Goal: Transaction & Acquisition: Purchase product/service

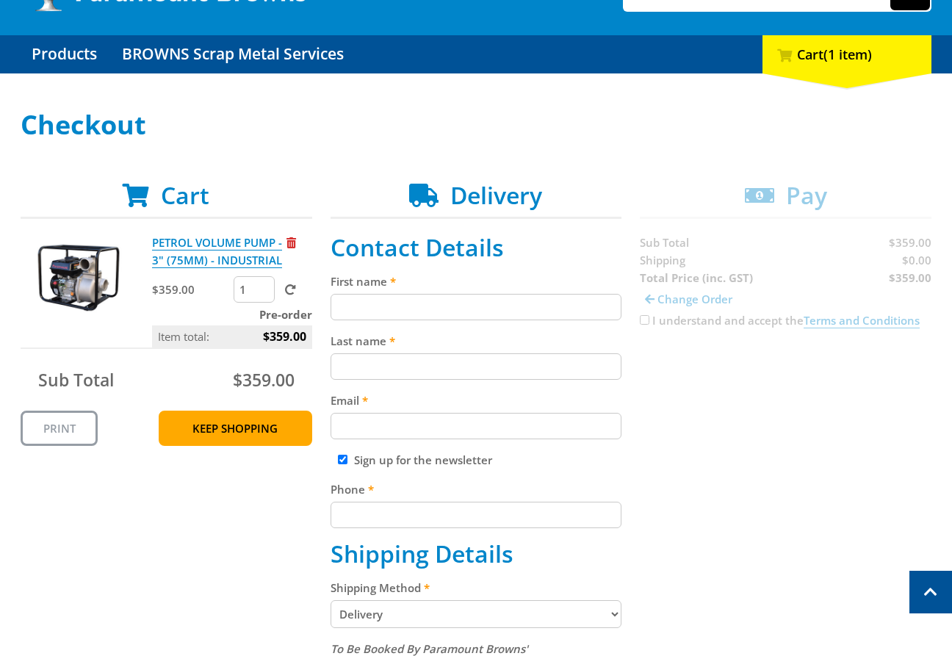
scroll to position [118, 0]
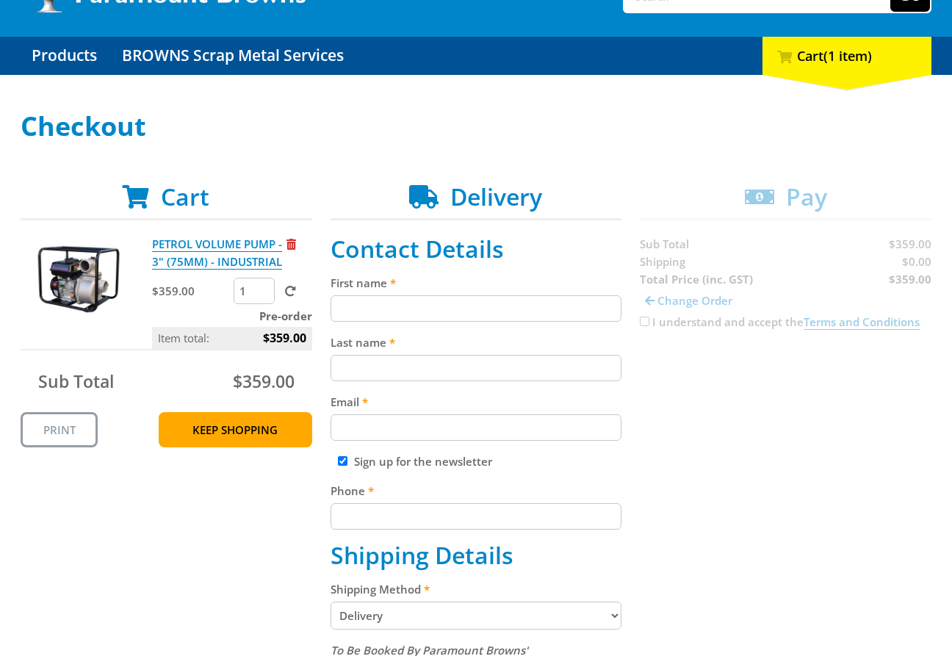
click at [442, 297] on input "First name" at bounding box center [477, 308] width 292 height 26
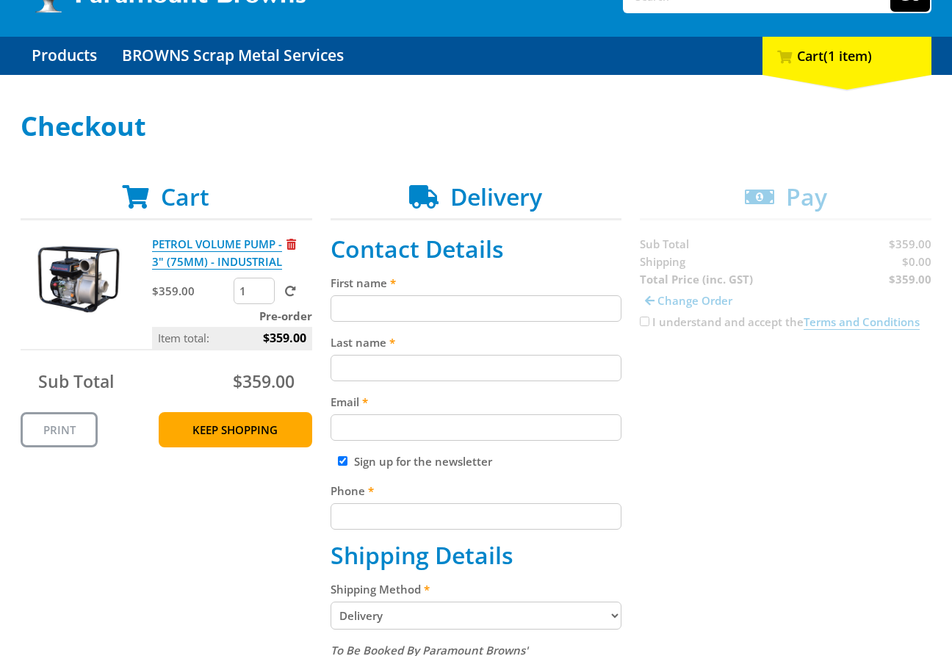
paste input "[PERSON_NAME]"
type input "[PERSON_NAME]"
drag, startPoint x: 467, startPoint y: 338, endPoint x: 472, endPoint y: 363, distance: 25.5
click at [469, 346] on label "Last name" at bounding box center [477, 343] width 292 height 18
click at [469, 355] on input "Last name" at bounding box center [477, 368] width 292 height 26
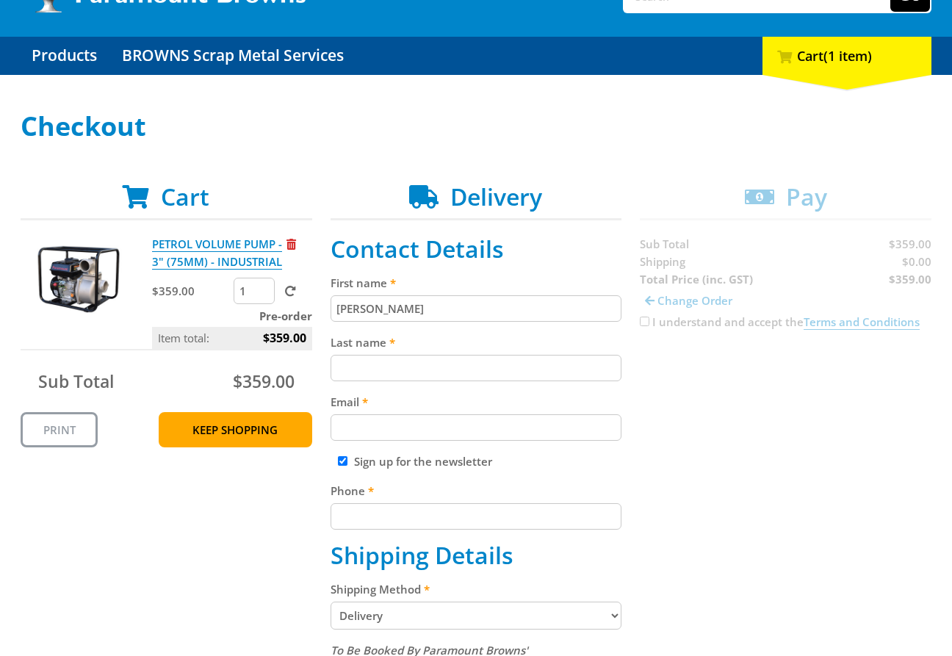
click at [467, 361] on input "Last name" at bounding box center [477, 368] width 292 height 26
paste input "[PERSON_NAME]"
type input "[PERSON_NAME]"
click at [480, 436] on input "Email" at bounding box center [477, 427] width 292 height 26
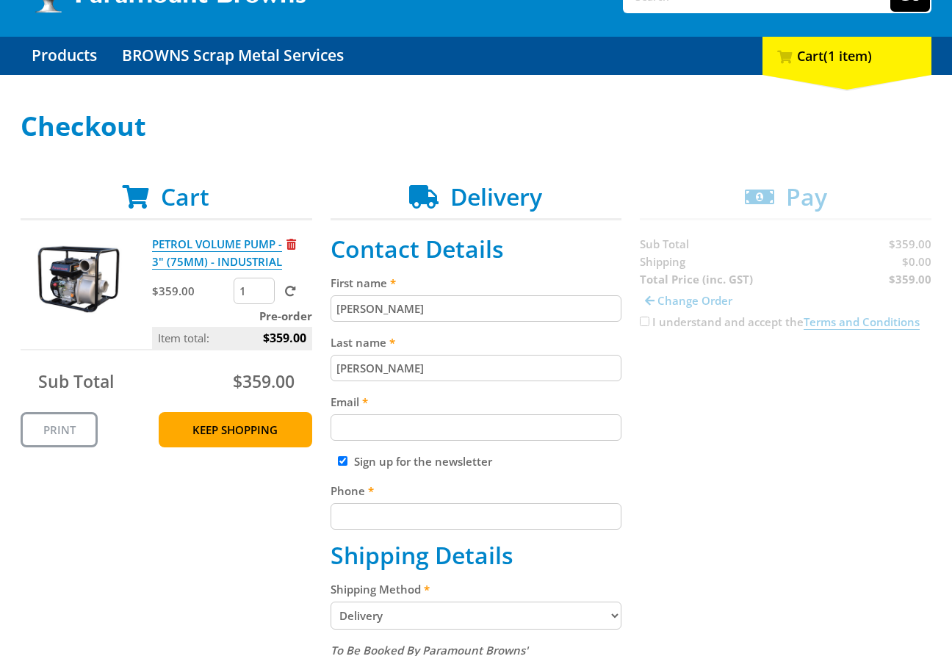
paste input "[EMAIL_ADDRESS][DOMAIN_NAME]"
type input "[EMAIL_ADDRESS][DOMAIN_NAME]"
drag, startPoint x: 648, startPoint y: 477, endPoint x: 424, endPoint y: 477, distance: 224.1
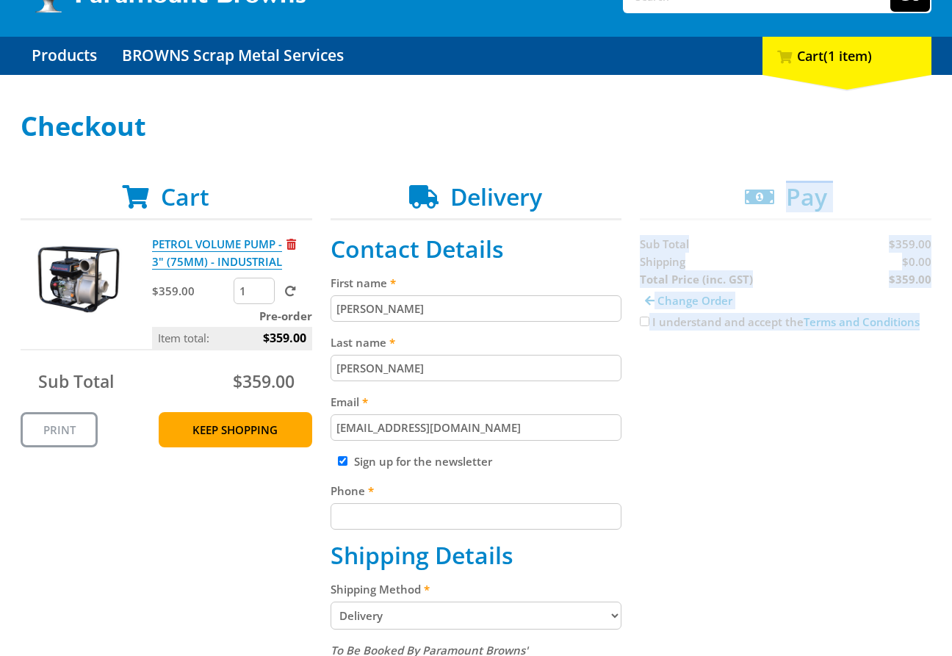
click at [338, 464] on input "Sign up for the newsletter" at bounding box center [343, 461] width 10 height 10
checkbox input "false"
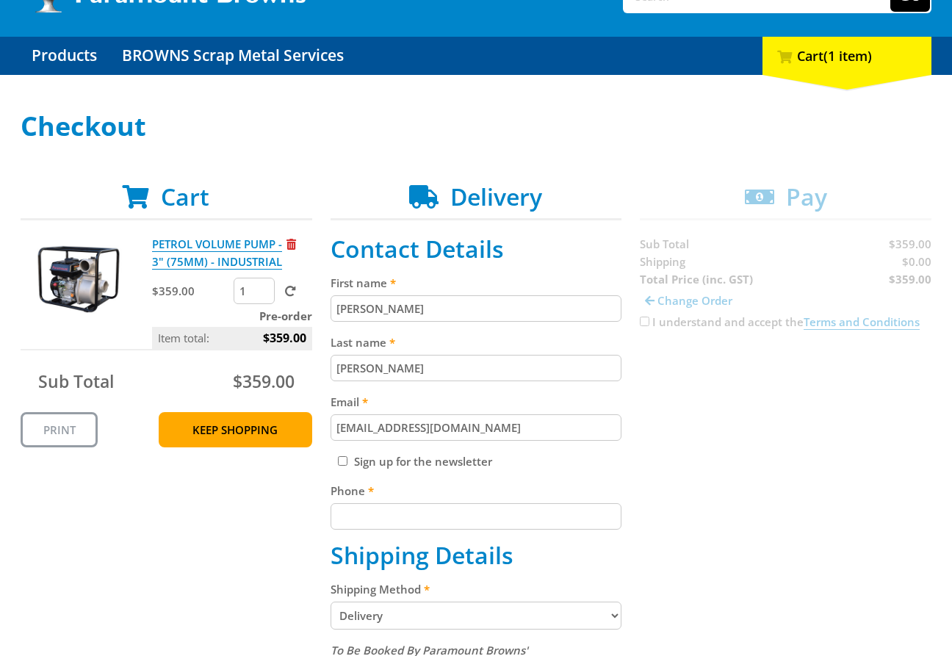
drag, startPoint x: 703, startPoint y: 470, endPoint x: 665, endPoint y: 475, distance: 38.5
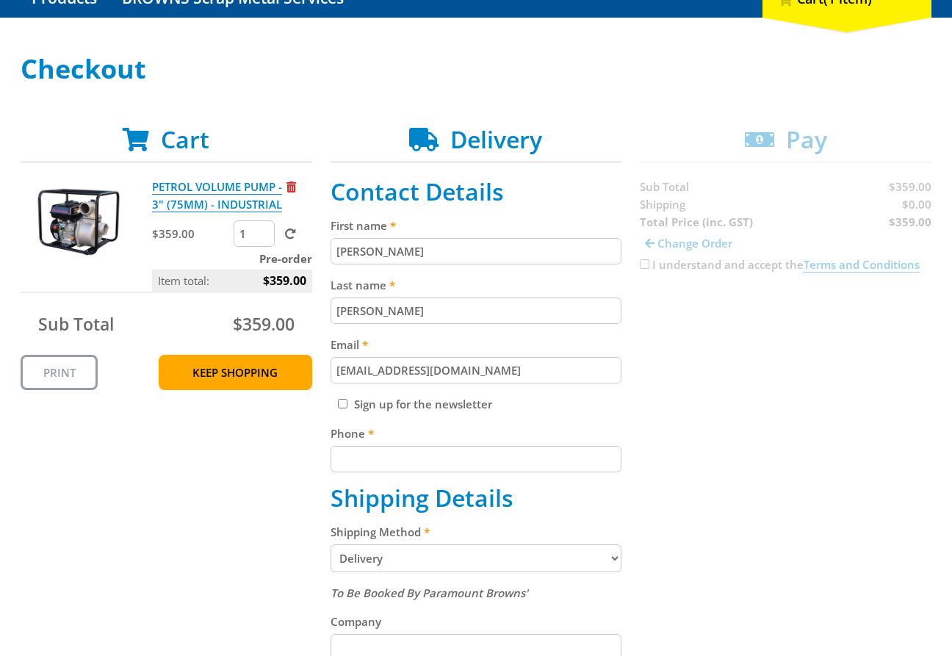
scroll to position [188, 0]
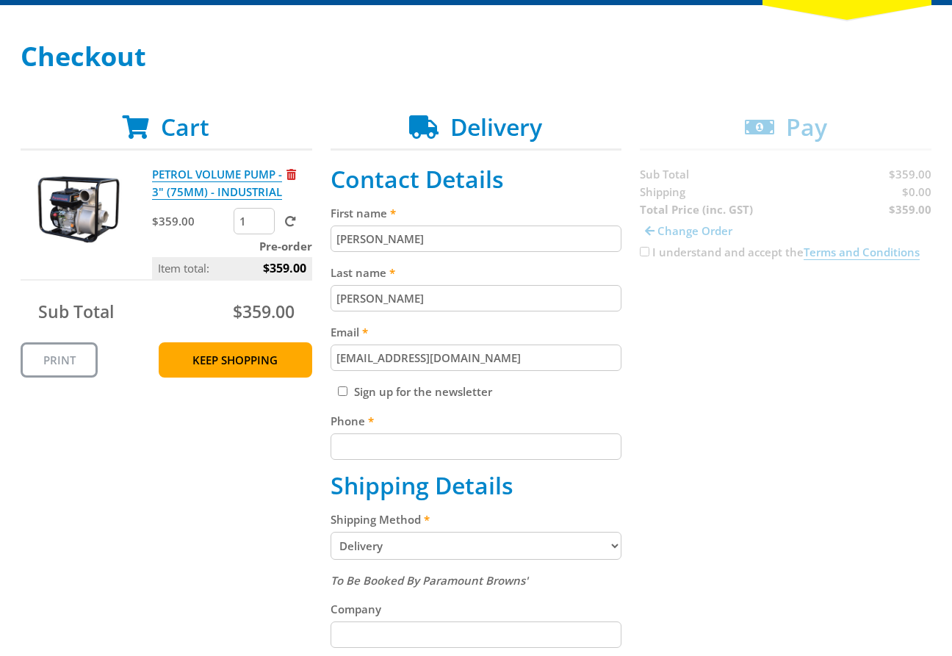
drag, startPoint x: 764, startPoint y: 414, endPoint x: 523, endPoint y: 439, distance: 242.3
click at [756, 415] on div "Cart PETROL VOLUME PUMP - 3" (75MM) - INDUSTRIAL $359.00 1 Pre-order Item total…" at bounding box center [476, 622] width 911 height 1019
click at [431, 455] on input "Phone" at bounding box center [477, 446] width 292 height 26
type input "65025360000"
drag, startPoint x: 824, startPoint y: 358, endPoint x: 702, endPoint y: 439, distance: 146.3
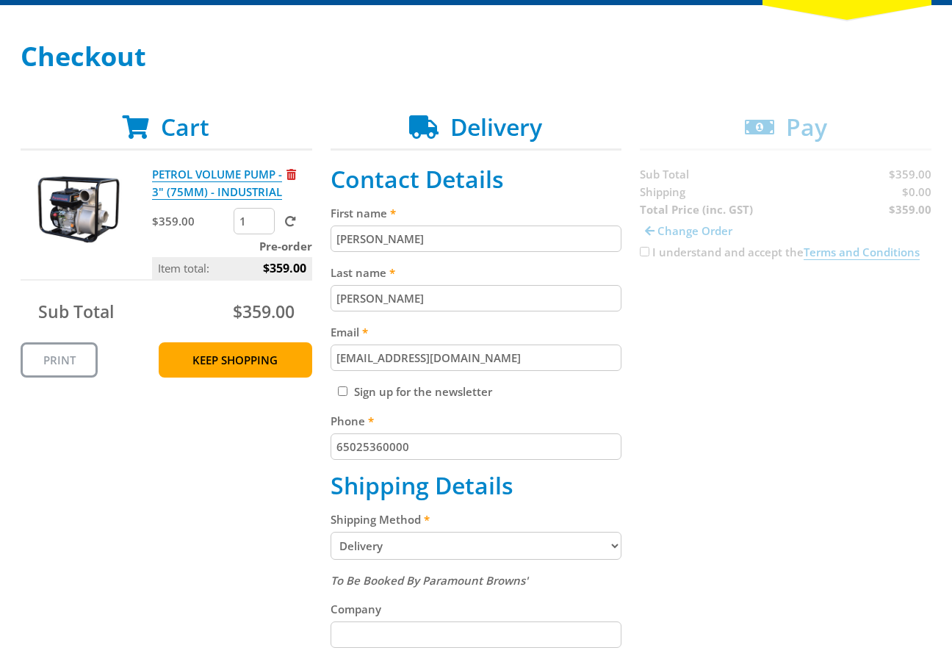
click at [825, 370] on div "Cart PETROL VOLUME PUMP - 3" (75MM) - INDUSTRIAL $359.00 1 Pre-order Item total…" at bounding box center [476, 622] width 911 height 1019
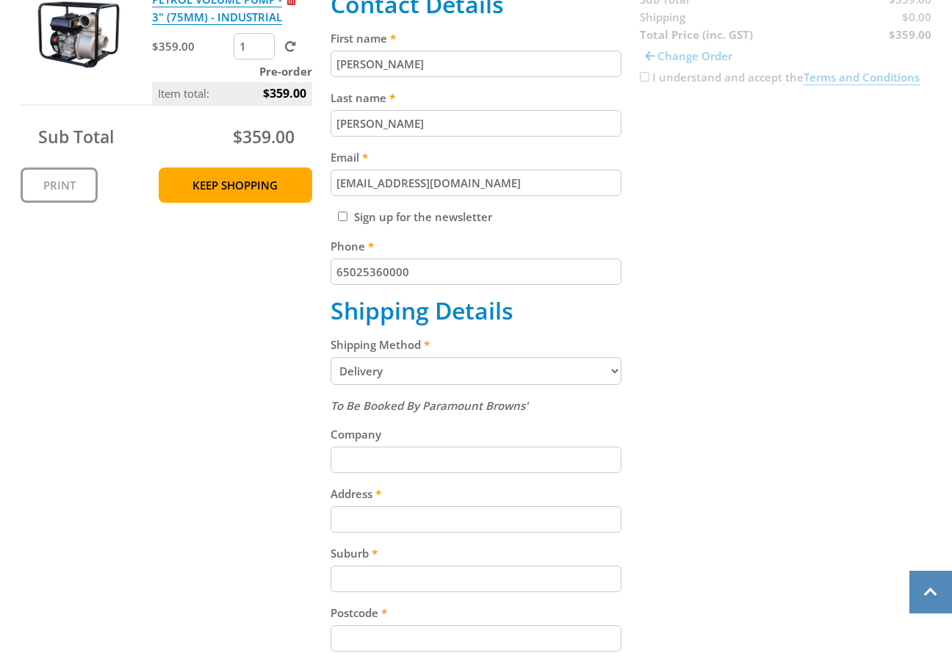
drag, startPoint x: 776, startPoint y: 387, endPoint x: 772, endPoint y: 364, distance: 23.8
click at [773, 380] on div "Cart PETROL VOLUME PUMP - 3" (75MM) - INDUSTRIAL $359.00 1 Pre-order Item total…" at bounding box center [476, 447] width 911 height 1019
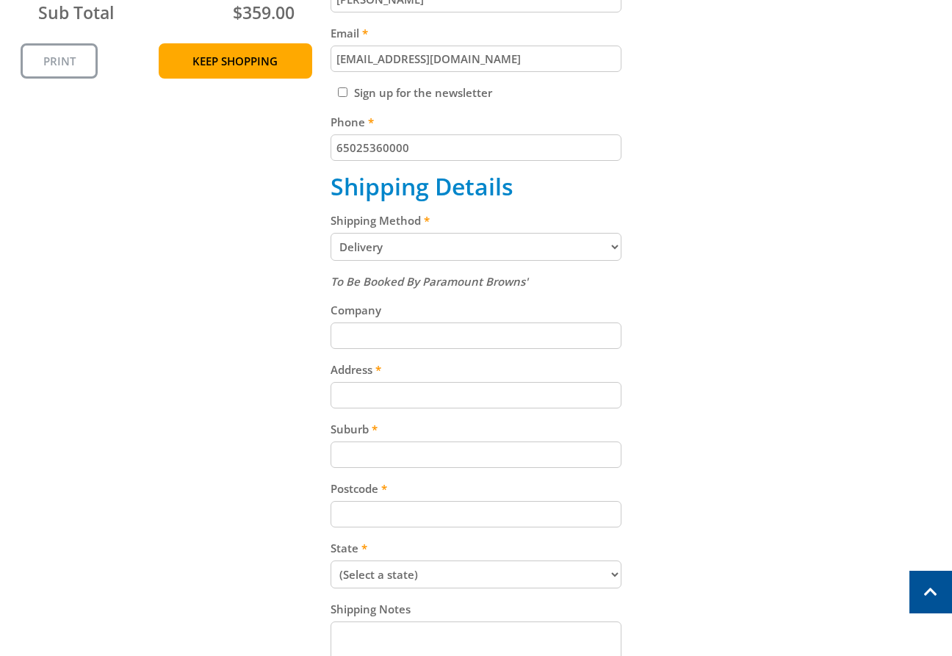
scroll to position [503, 0]
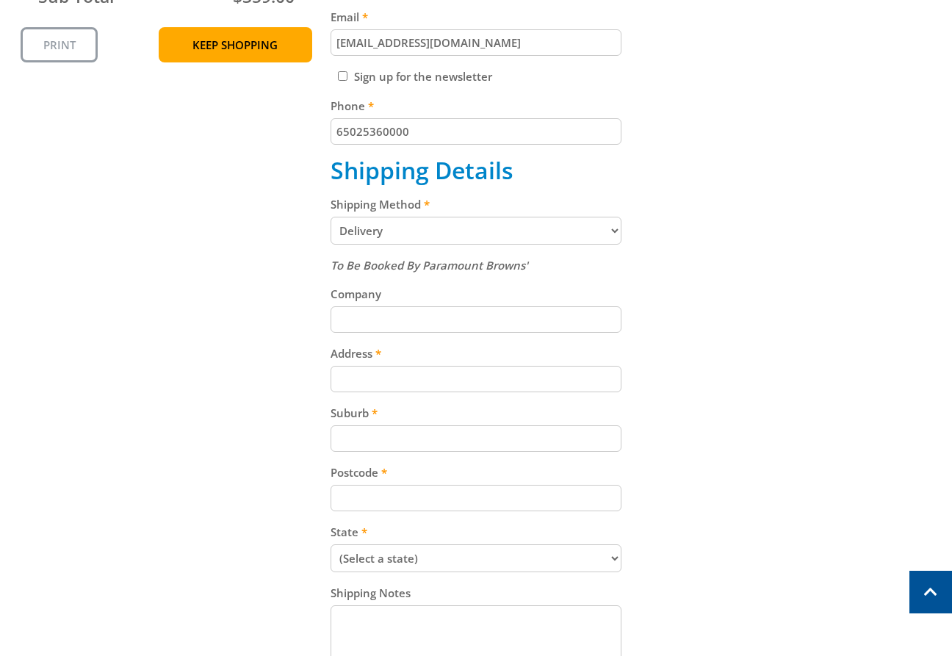
click at [757, 389] on div "Cart PETROL VOLUME PUMP - 3" (75MM) - INDUSTRIAL $359.00 1 Pre-order Item total…" at bounding box center [476, 307] width 911 height 1019
click at [452, 380] on input "Address" at bounding box center [477, 379] width 292 height 26
paste input "[STREET_ADDRESS]"
type input "[STREET_ADDRESS]"
click at [502, 420] on label "Suburb" at bounding box center [477, 413] width 292 height 18
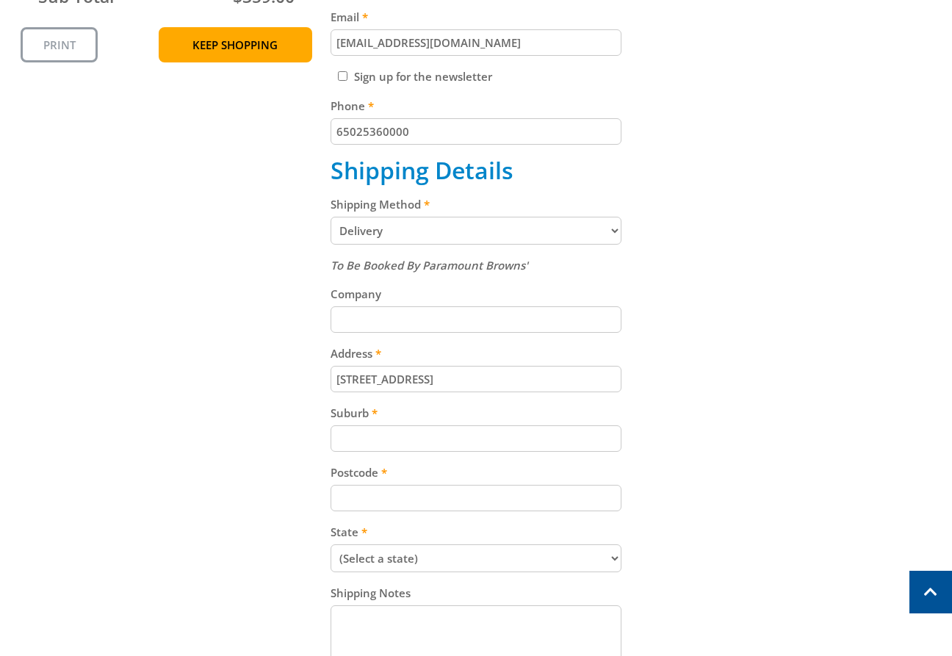
click at [502, 425] on input "Suburb" at bounding box center [477, 438] width 292 height 26
paste input "Gepps Cross"
type input "Gepps Cross"
drag, startPoint x: 810, startPoint y: 417, endPoint x: 916, endPoint y: 340, distance: 130.9
click at [810, 417] on div "Cart PETROL VOLUME PUMP - 3" (75MM) - INDUSTRIAL $359.00 1 Pre-order Item total…" at bounding box center [476, 307] width 911 height 1019
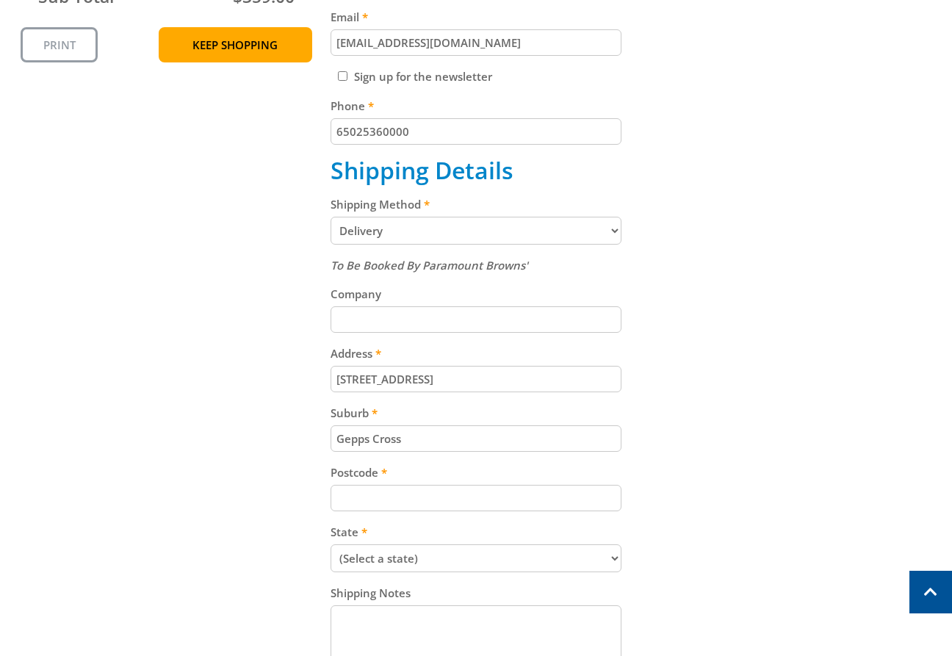
click at [471, 503] on input "Postcode" at bounding box center [477, 498] width 292 height 26
paste input "5094"
type input "5094"
click at [783, 434] on div "Cart PETROL VOLUME PUMP - 3" (75MM) - INDUSTRIAL $359.00 1 Pre-order Item total…" at bounding box center [476, 307] width 911 height 1019
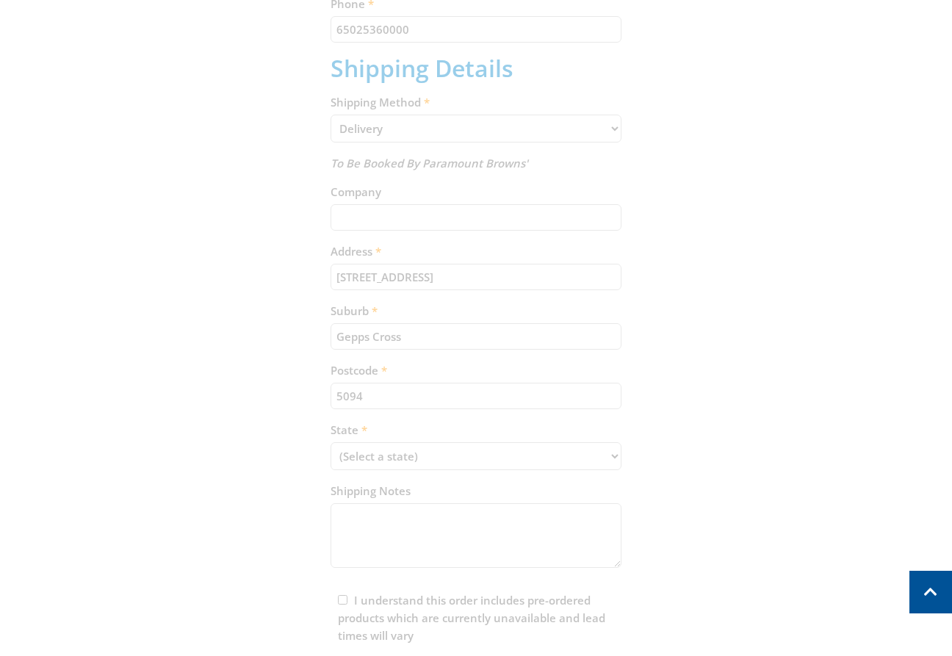
scroll to position [637, 0]
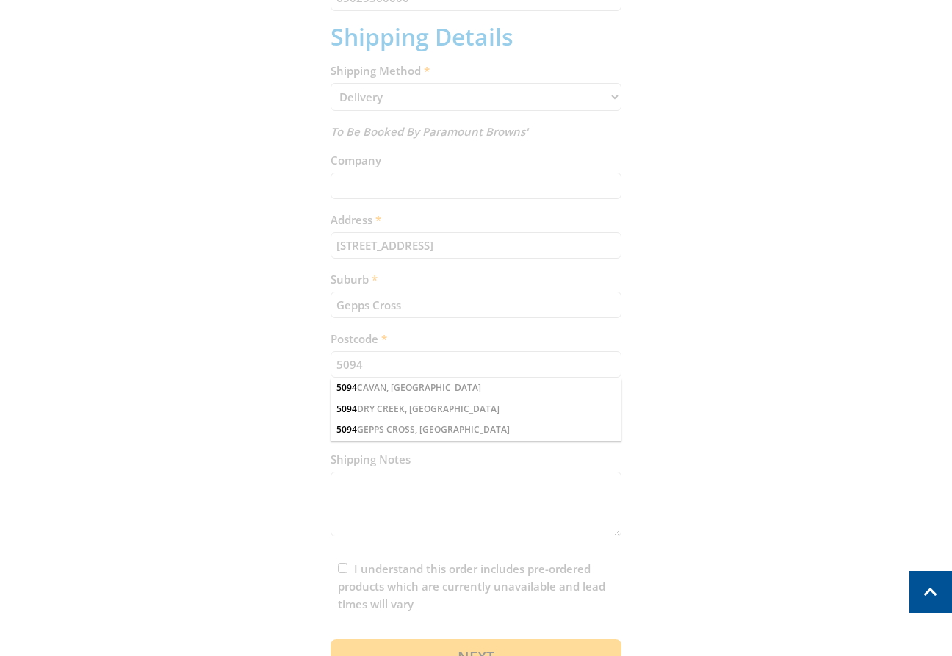
click at [732, 434] on div "Cart PETROL VOLUME PUMP - 3" (75MM) - INDUSTRIAL $359.00 1 Pre-order Item total…" at bounding box center [476, 173] width 911 height 1019
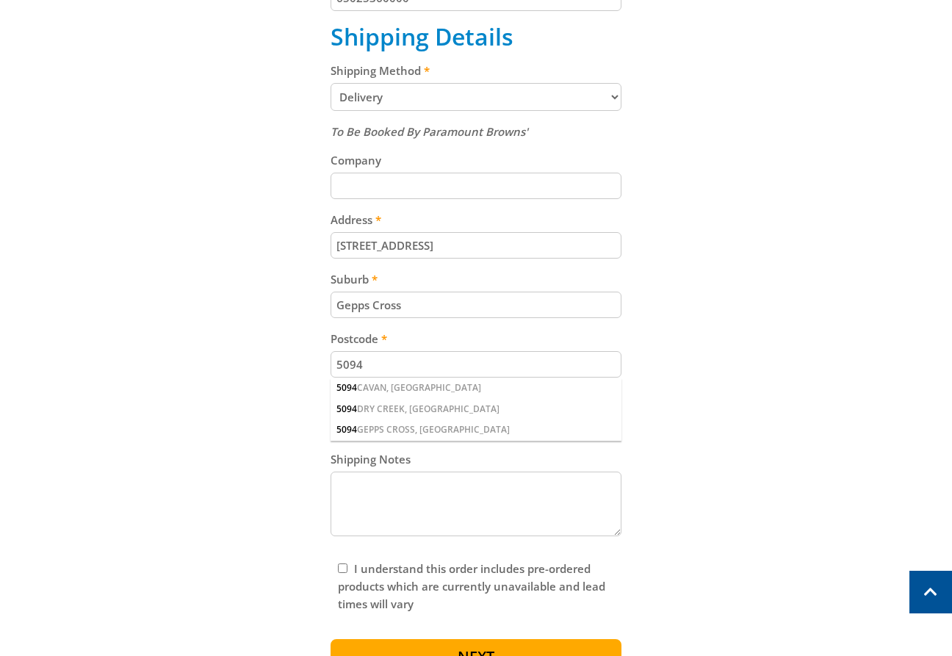
click at [776, 353] on div "Cart PETROL VOLUME PUMP - 3" (75MM) - INDUSTRIAL $359.00 1 Pre-order Item total…" at bounding box center [476, 173] width 911 height 1019
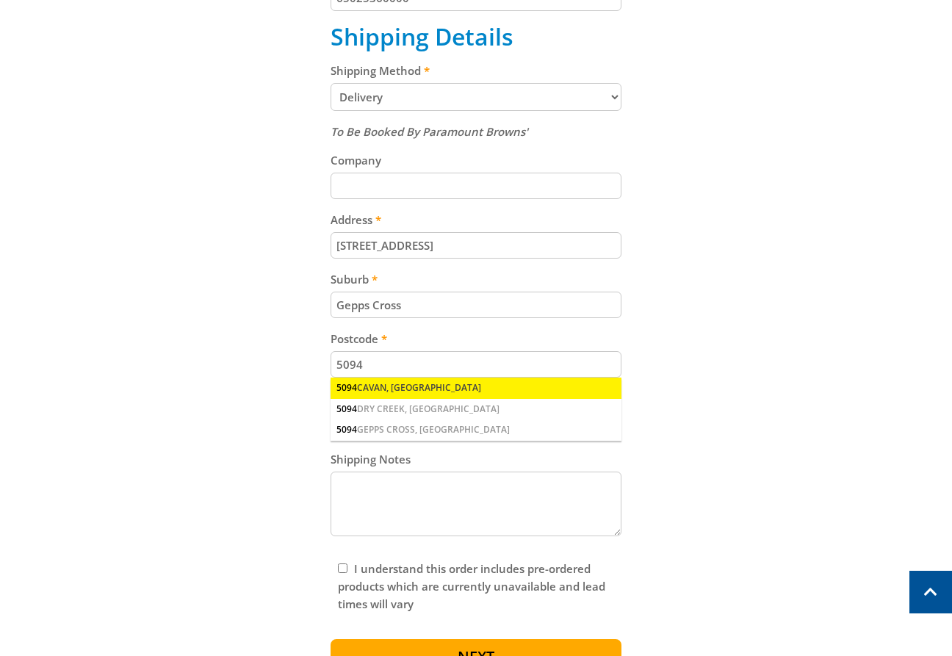
click at [426, 392] on div "5094 CAVAN, [GEOGRAPHIC_DATA]" at bounding box center [477, 388] width 292 height 21
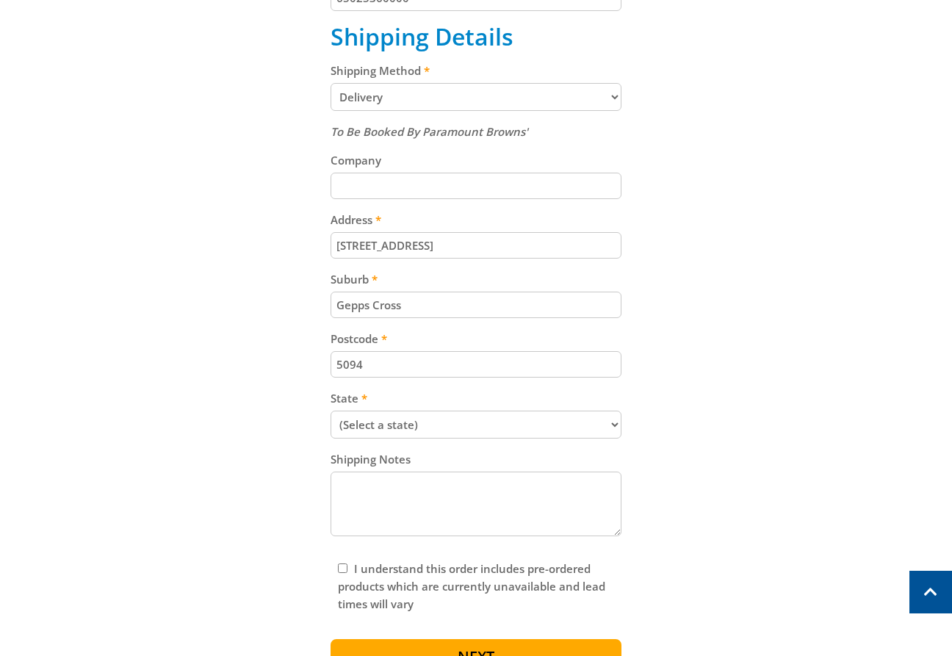
click at [763, 412] on div "Cart PETROL VOLUME PUMP - 3" (75MM) - INDUSTRIAL $359.00 1 Pre-order Item total…" at bounding box center [476, 173] width 911 height 1019
click at [735, 408] on div "Cart PETROL VOLUME PUMP - 3" (75MM) - INDUSTRIAL $359.00 1 Pre-order Item total…" at bounding box center [476, 173] width 911 height 1019
click at [547, 423] on select "(Select a state) [GEOGRAPHIC_DATA] [GEOGRAPHIC_DATA] [GEOGRAPHIC_DATA] [GEOGRAP…" at bounding box center [477, 425] width 292 height 28
select select "SA"
click at [331, 411] on select "(Select a state) [GEOGRAPHIC_DATA] [GEOGRAPHIC_DATA] [GEOGRAPHIC_DATA] [GEOGRAP…" at bounding box center [477, 425] width 292 height 28
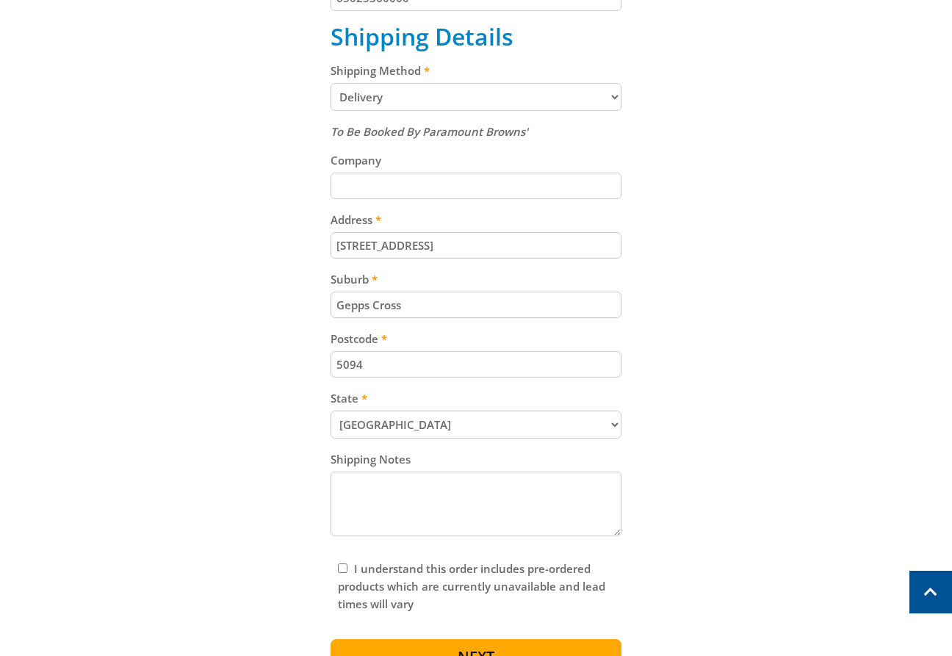
click at [783, 466] on div "Cart PETROL VOLUME PUMP - 3" (75MM) - INDUSTRIAL $359.00 1 Pre-order Item total…" at bounding box center [476, 173] width 911 height 1019
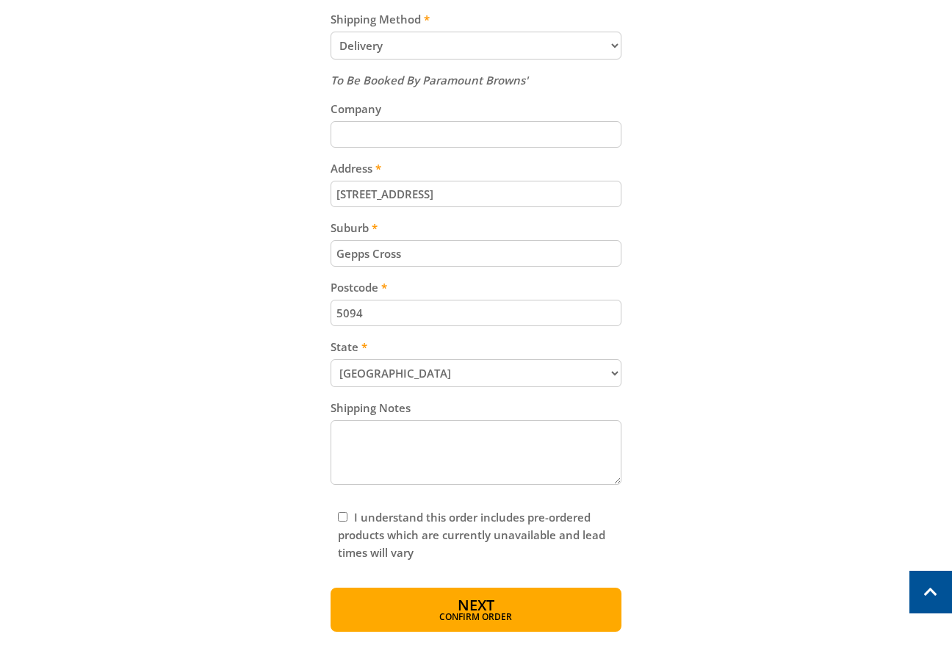
scroll to position [914, 0]
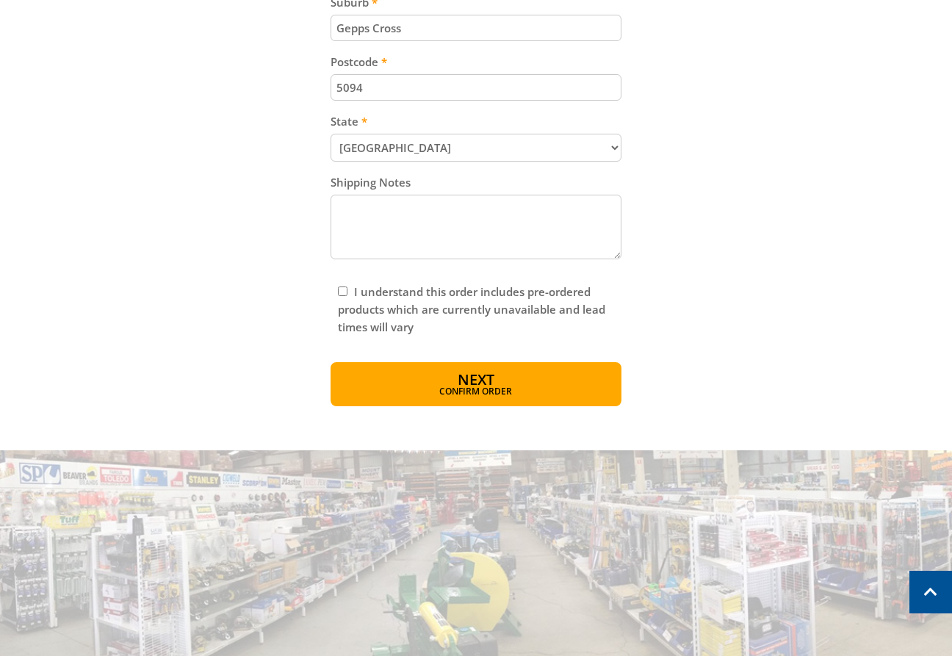
click at [344, 284] on div "I understand this order includes pre-ordered products which are currently unava…" at bounding box center [477, 310] width 292 height 68
click at [340, 292] on input "I understand this order includes pre-ordered products which are currently unava…" at bounding box center [343, 292] width 10 height 10
click at [343, 289] on input "I understand this order includes pre-ordered products which are currently unava…" at bounding box center [343, 292] width 10 height 10
click at [556, 389] on span "Confirm order" at bounding box center [476, 393] width 228 height 9
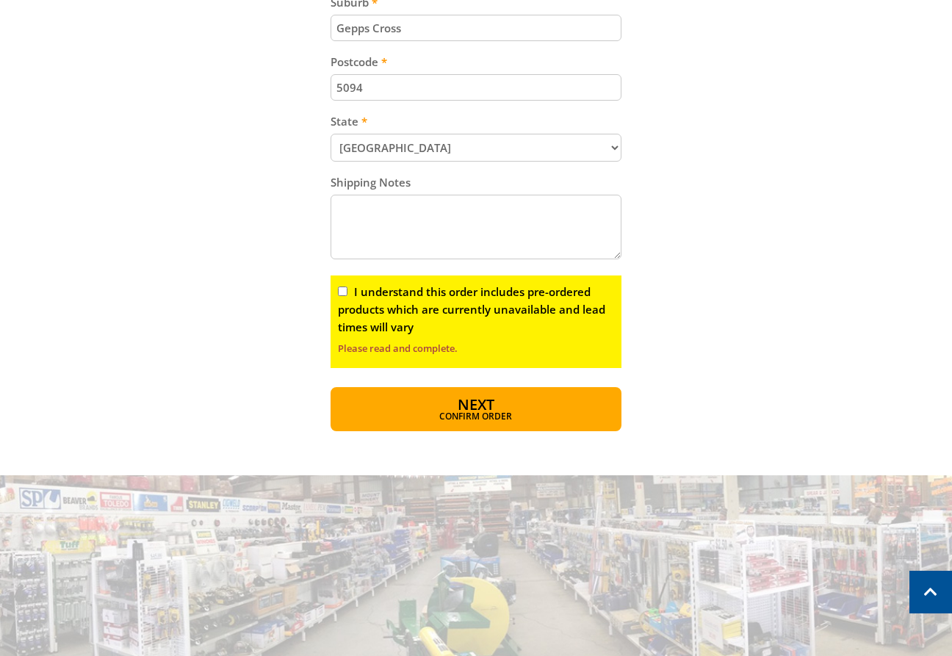
click at [340, 291] on input "I understand this order includes pre-ordered products which are currently unava…" at bounding box center [343, 292] width 10 height 10
checkbox input "true"
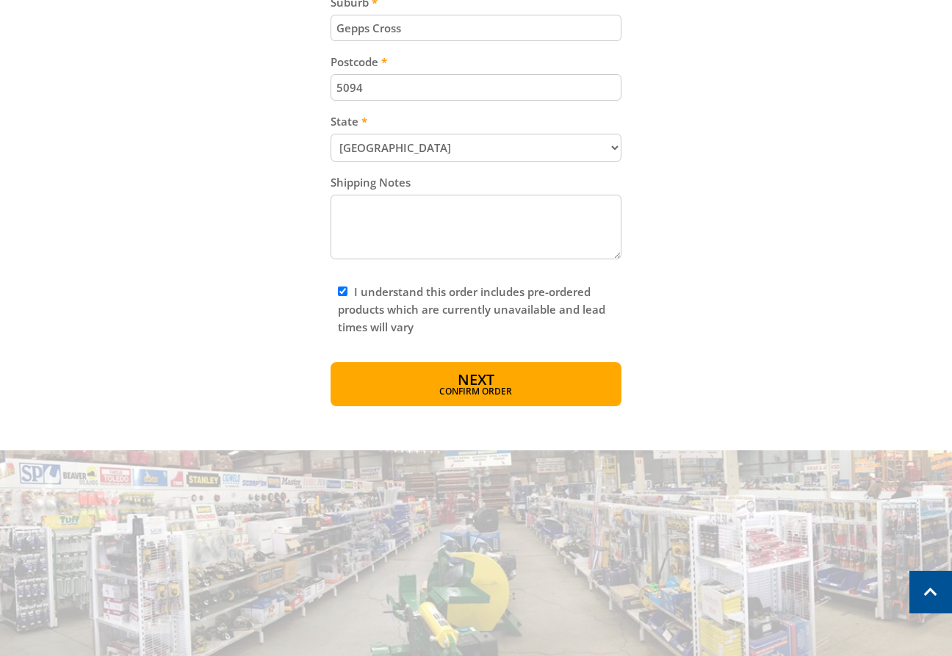
click at [518, 420] on div "OPEN [DATE] 8:00am - 5:00pm Trading Hours Hardware & Machinery Fri 8:00am - 5:0…" at bounding box center [476, 61] width 952 height 1950
click at [521, 384] on button "Next Confirm order" at bounding box center [477, 384] width 292 height 44
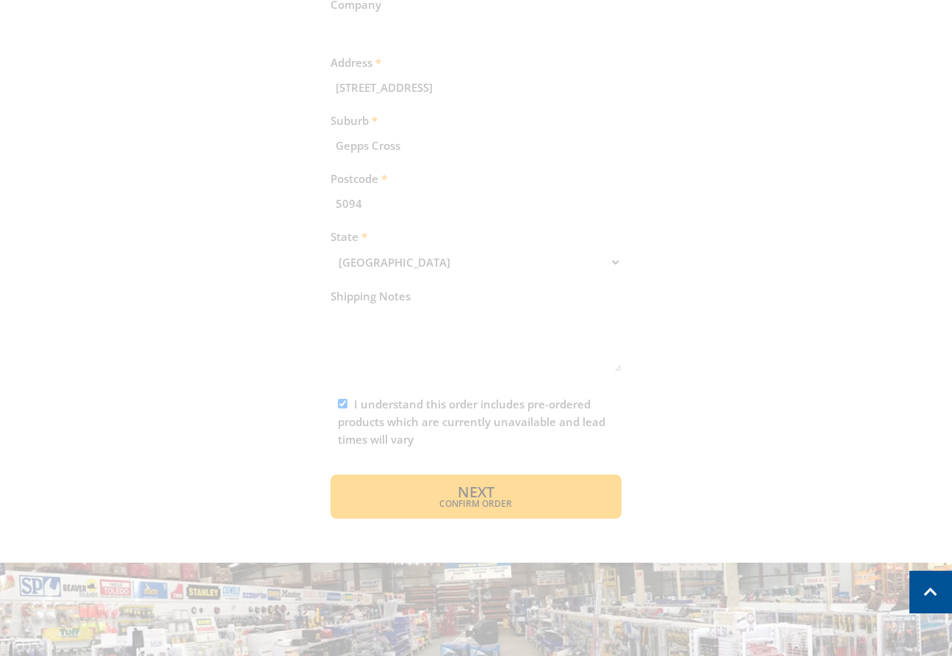
scroll to position [967, 0]
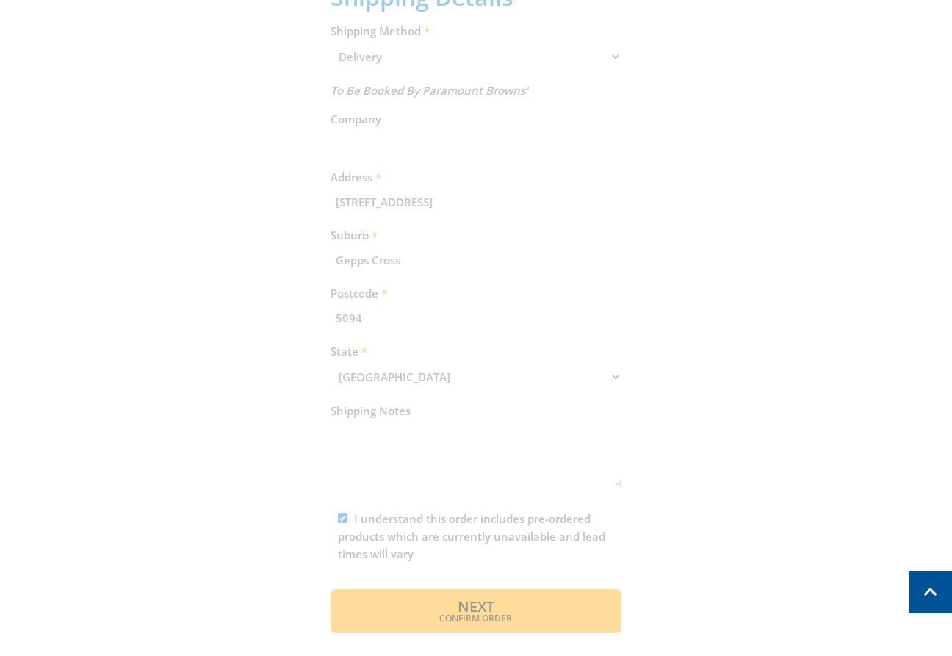
scroll to position [879, 0]
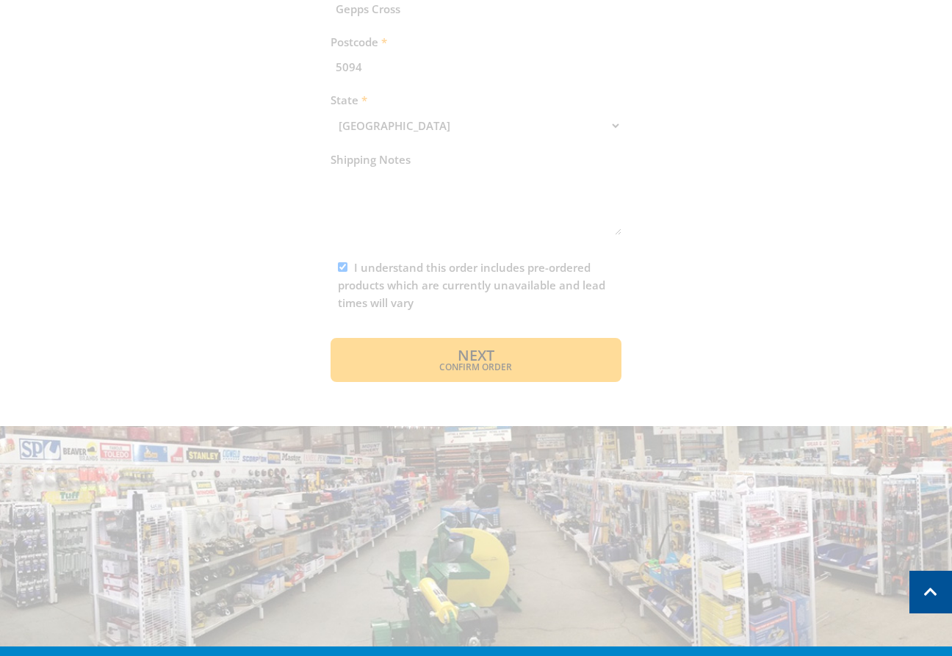
scroll to position [927, 0]
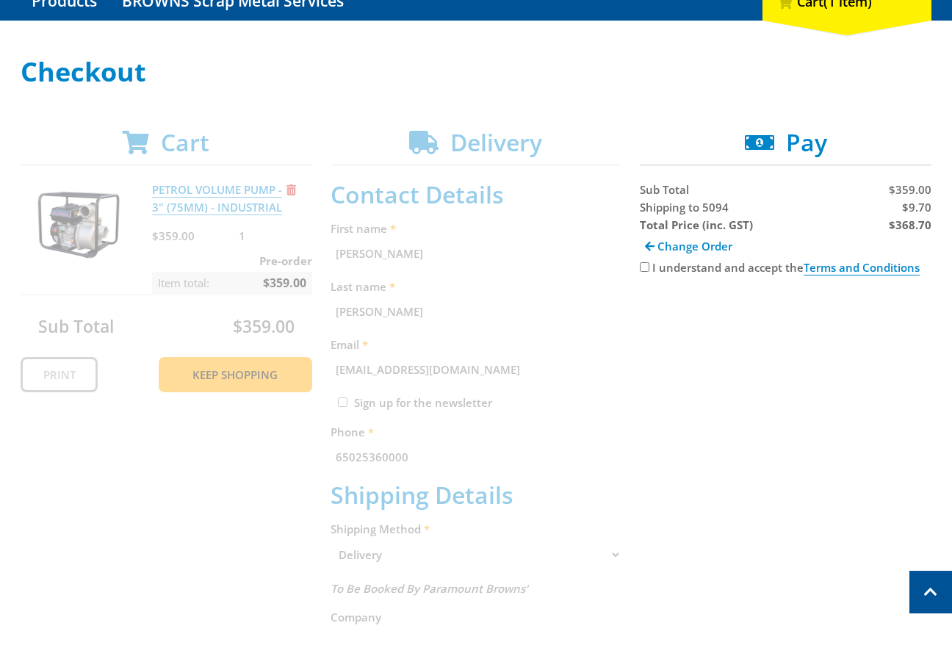
scroll to position [0, 0]
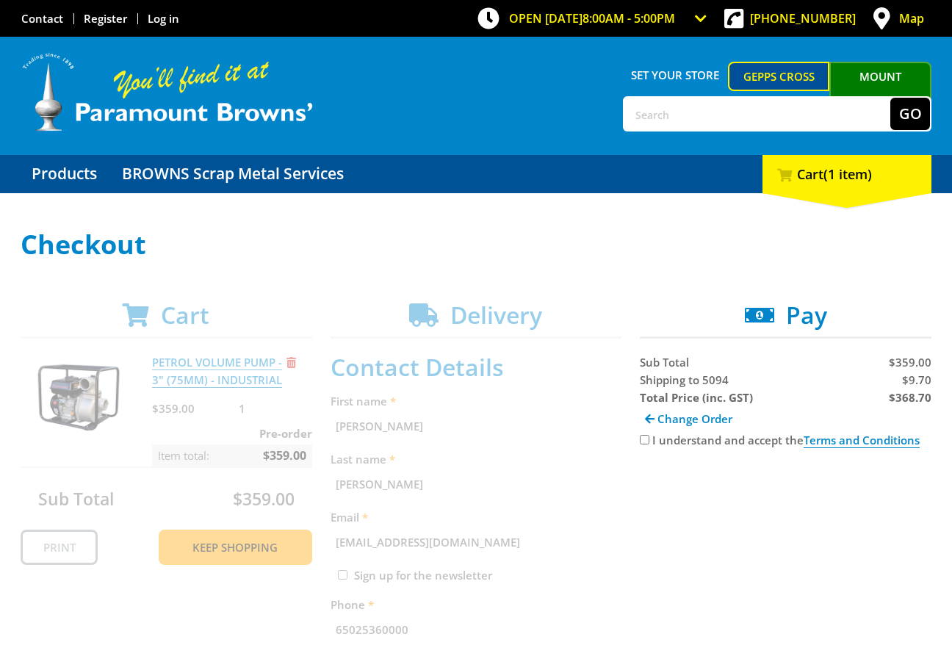
click at [644, 442] on input "I understand and accept the Terms and Conditions" at bounding box center [645, 440] width 10 height 10
checkbox input "true"
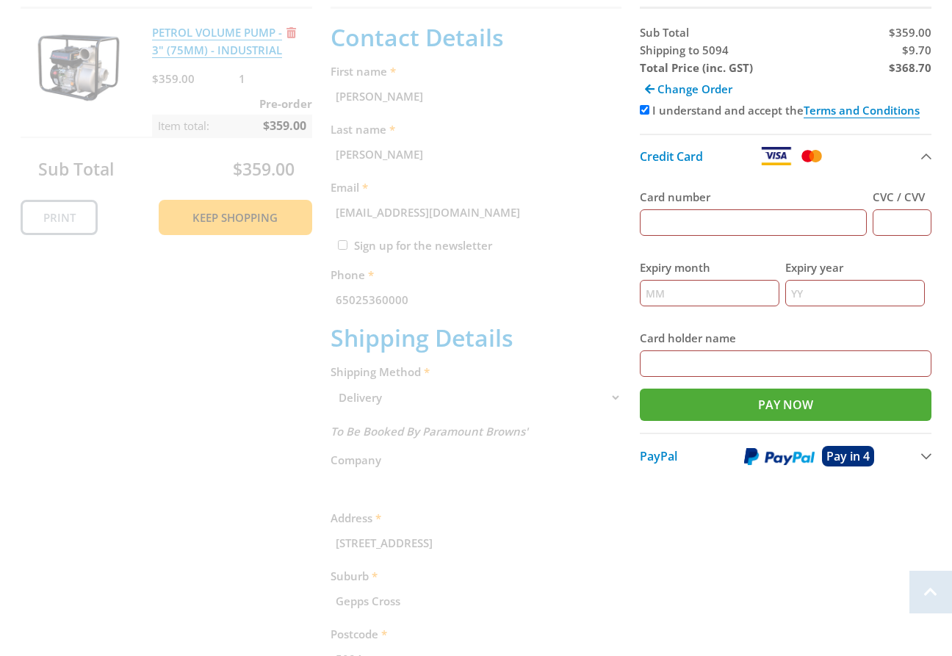
scroll to position [344, 0]
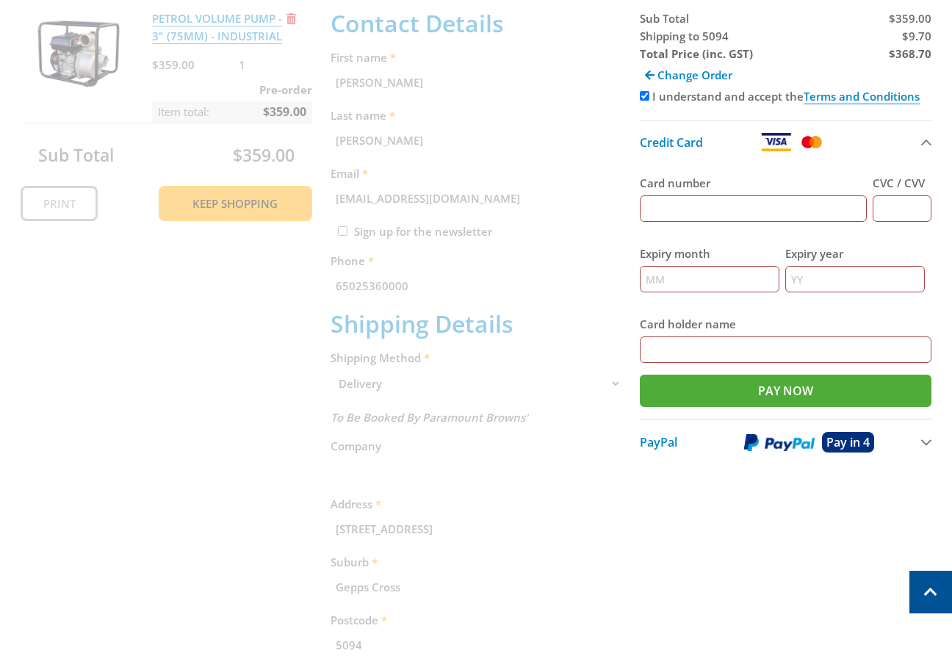
click at [777, 206] on input "Card number" at bounding box center [753, 208] width 227 height 26
type input "[CREDIT_CARD_NUMBER]"
type input "123"
type input "12"
type input "2028"
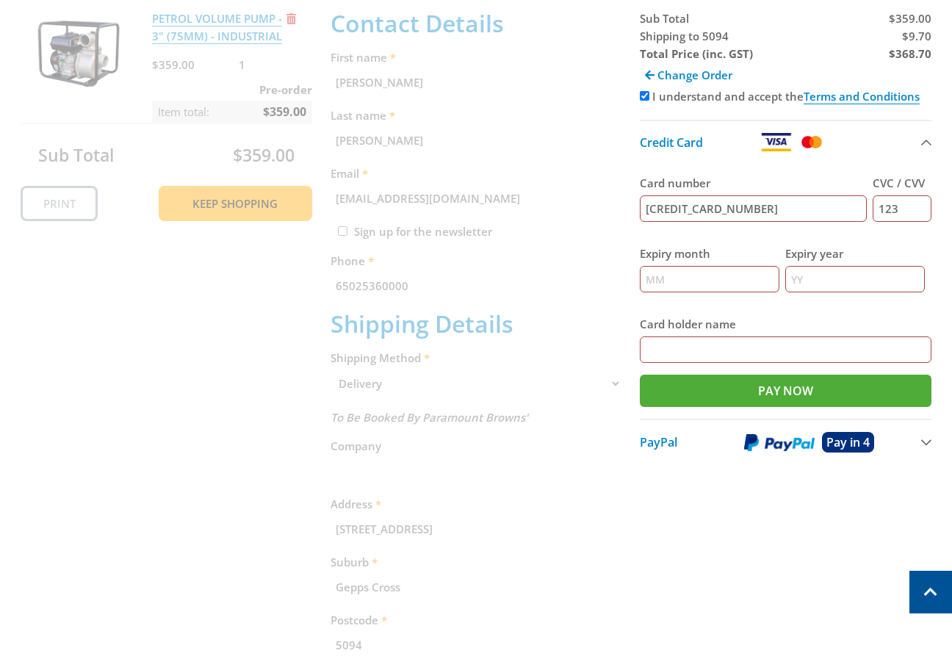
type input "[PERSON_NAME]"
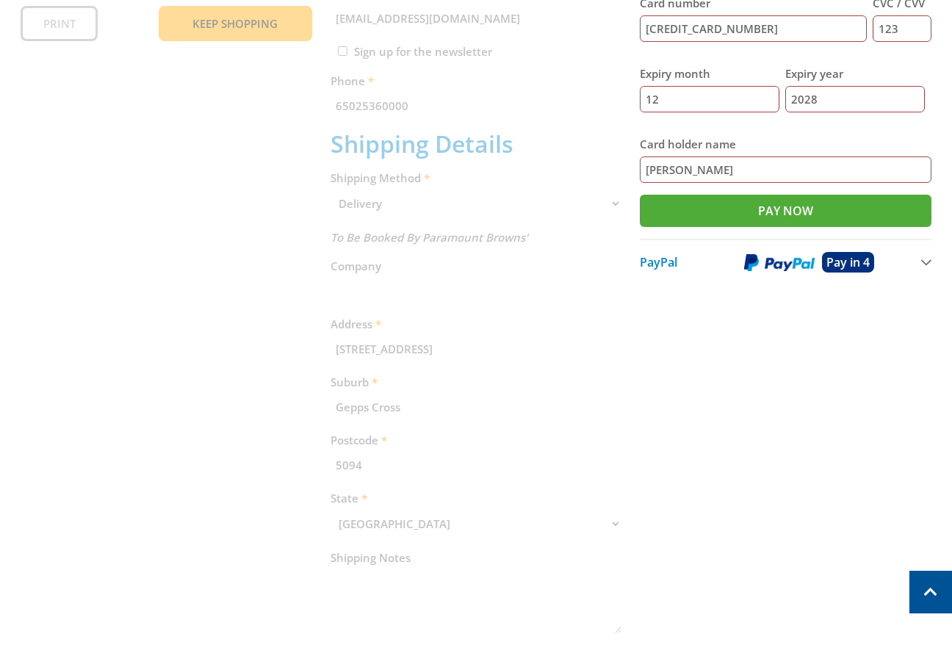
scroll to position [297, 0]
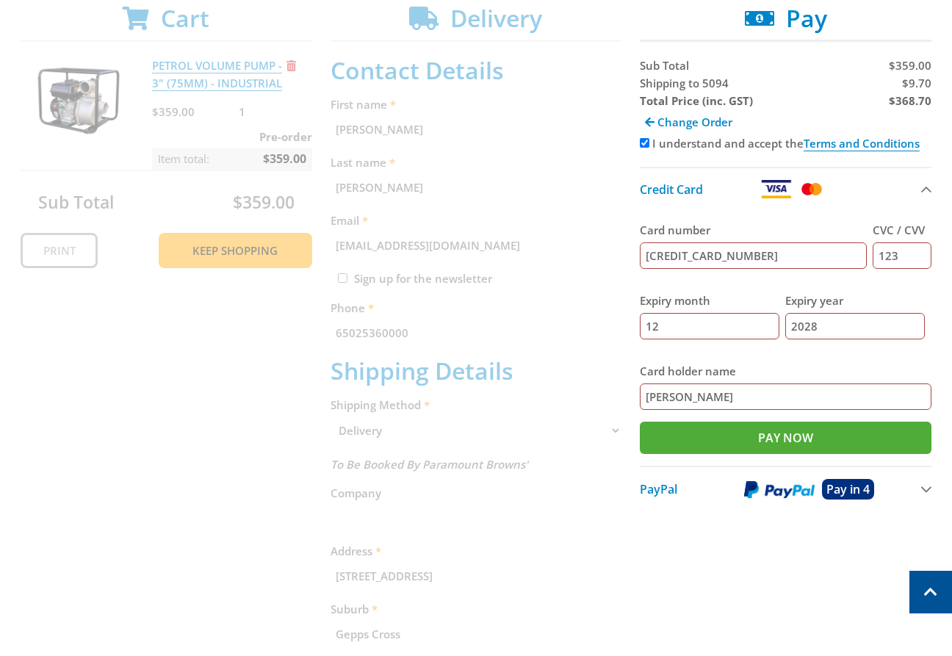
click at [832, 561] on div "Cart PETROL VOLUME PUMP - 3" (75MM) - INDUSTRIAL $359.00 1 Pre-order Item total…" at bounding box center [476, 505] width 911 height 1003
click at [926, 87] on span "$9.70" at bounding box center [916, 83] width 29 height 15
click at [925, 87] on span "$9.70" at bounding box center [916, 83] width 29 height 15
click at [918, 79] on span "$9.70" at bounding box center [916, 83] width 29 height 15
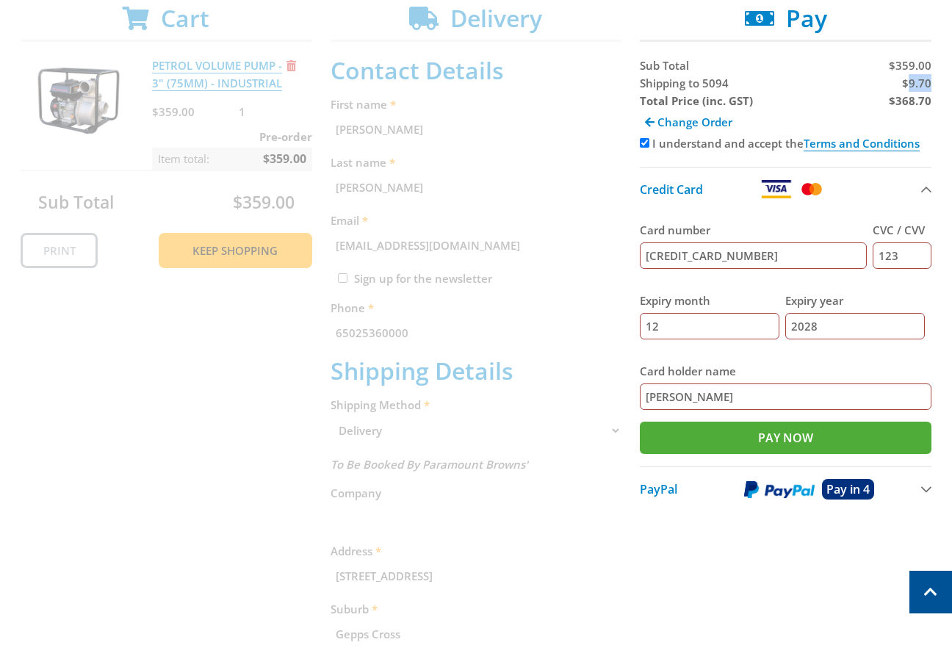
copy span "9.70"
click at [771, 93] on div "Total Price (inc. GST)" at bounding box center [711, 101] width 143 height 18
click at [914, 104] on strong "$368.70" at bounding box center [910, 100] width 43 height 15
click at [913, 103] on strong "$368.70" at bounding box center [910, 100] width 43 height 15
copy strong "368.70"
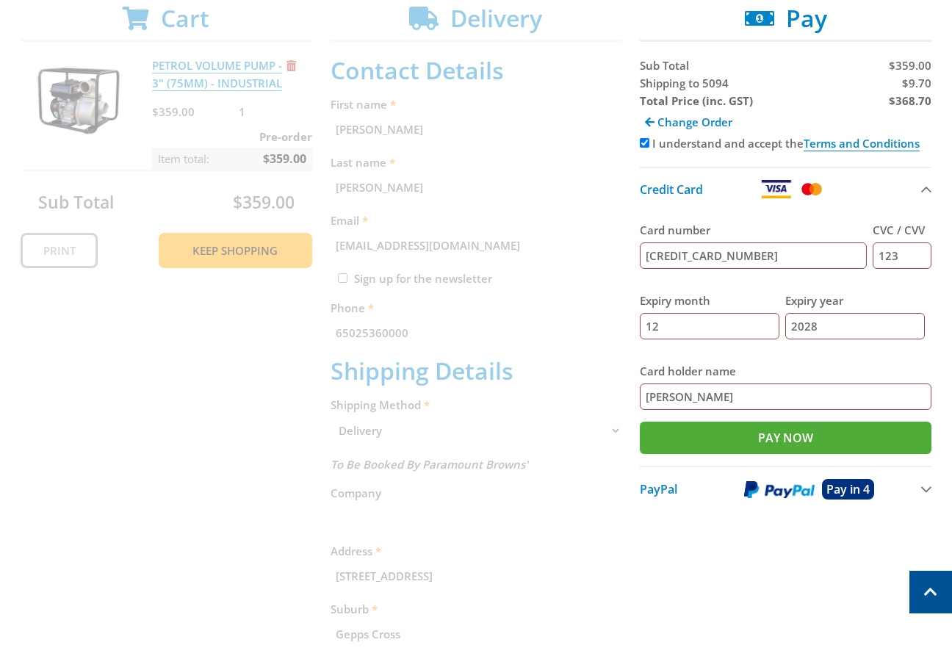
click at [735, 580] on div "Cart PETROL VOLUME PUMP - 3" (75MM) - INDUSTRIAL $359.00 1 Pre-order Item total…" at bounding box center [476, 505] width 911 height 1003
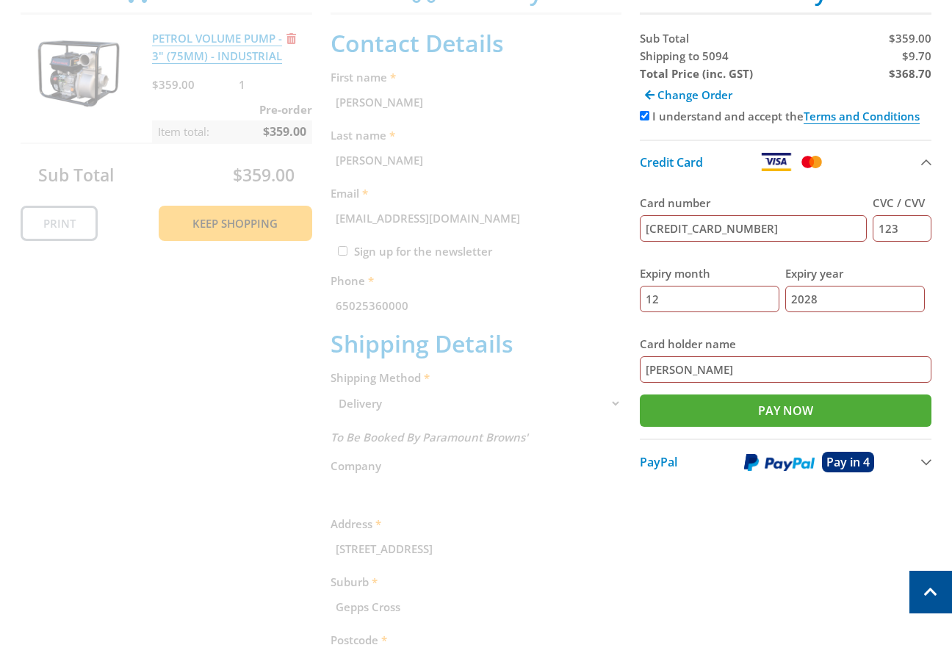
scroll to position [249, 0]
